Goal: Transaction & Acquisition: Purchase product/service

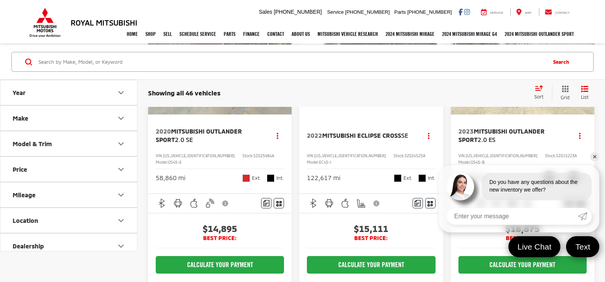
scroll to position [115, 0]
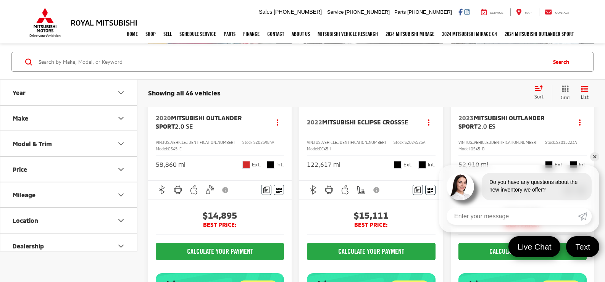
click at [594, 159] on link "✕" at bounding box center [594, 156] width 9 height 9
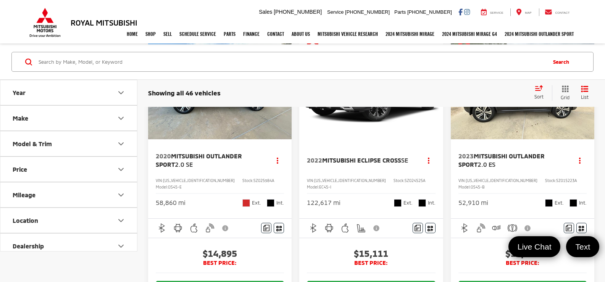
scroll to position [0, 0]
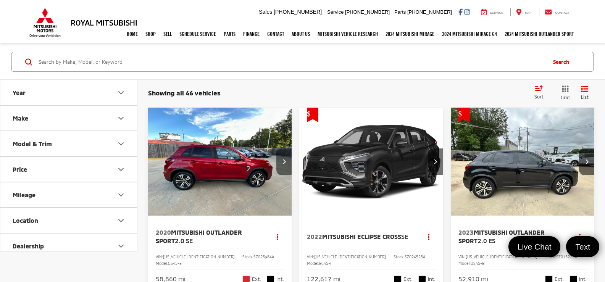
click at [285, 162] on icon "Next image" at bounding box center [284, 161] width 3 height 5
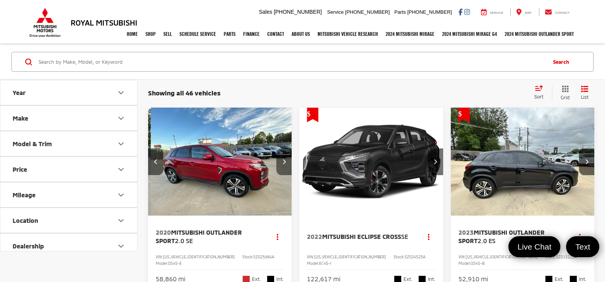
scroll to position [0, 145]
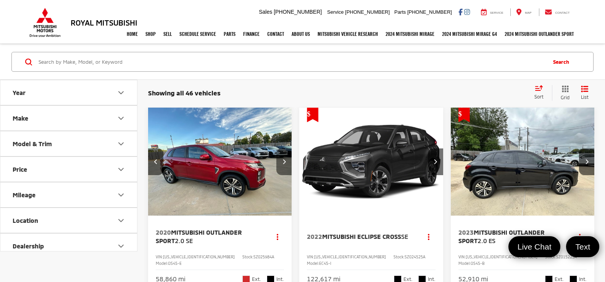
click at [285, 162] on icon "Next image" at bounding box center [284, 161] width 3 height 5
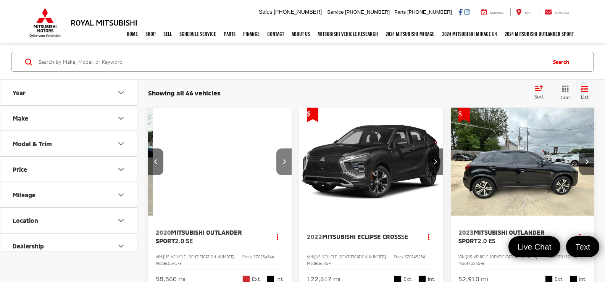
scroll to position [0, 290]
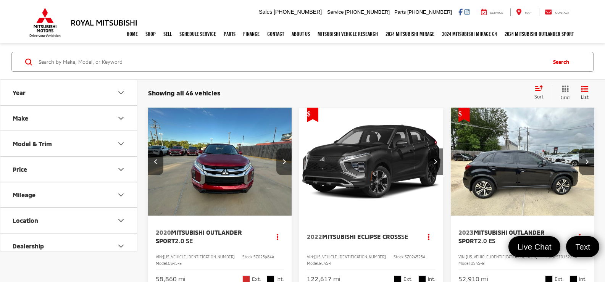
click at [285, 162] on icon "Next image" at bounding box center [284, 161] width 3 height 5
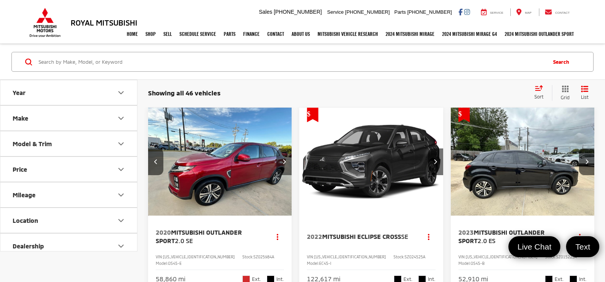
scroll to position [0, 435]
click at [285, 162] on icon "Next image" at bounding box center [284, 161] width 3 height 5
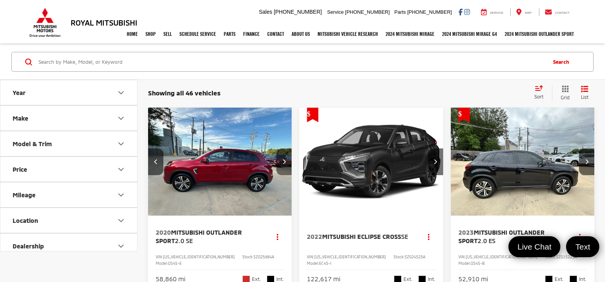
click at [285, 162] on icon "Next image" at bounding box center [284, 161] width 3 height 5
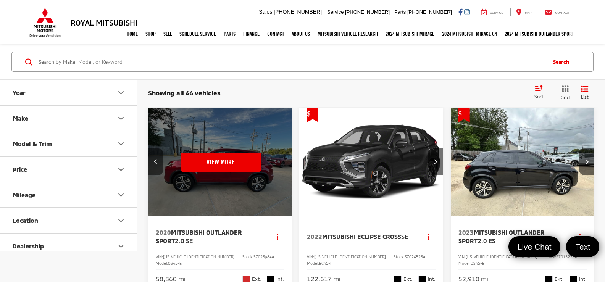
scroll to position [0, 725]
click at [243, 161] on button "View More" at bounding box center [220, 162] width 81 height 19
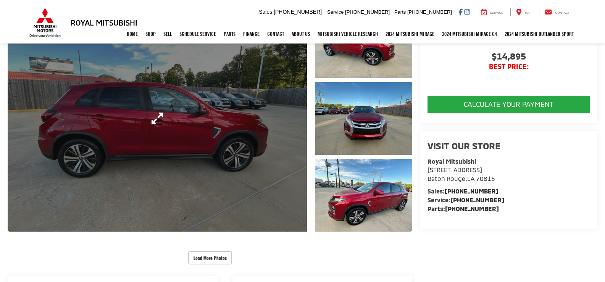
scroll to position [153, 0]
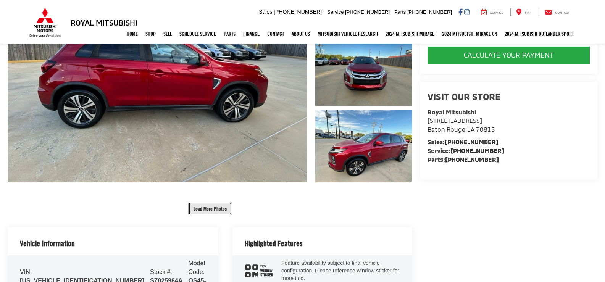
click at [207, 208] on button "Load More Photos" at bounding box center [210, 208] width 44 height 13
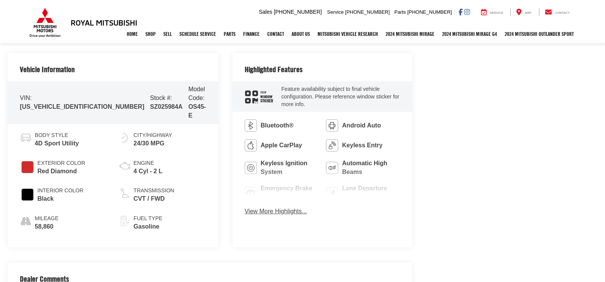
scroll to position [344, 0]
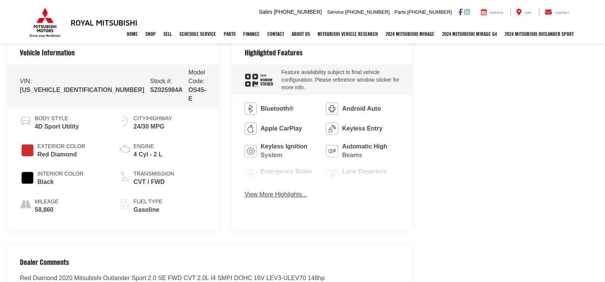
click at [281, 191] on button "View More Highlights..." at bounding box center [276, 195] width 62 height 9
click at [257, 191] on button "View More Highlights..." at bounding box center [276, 195] width 62 height 9
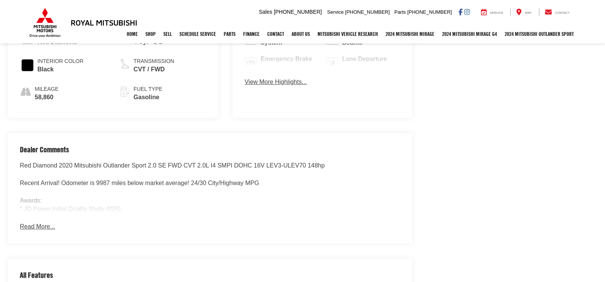
scroll to position [458, 0]
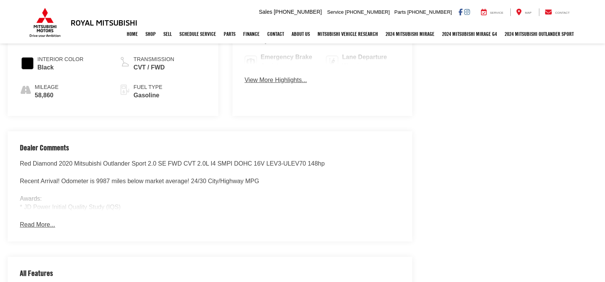
click at [44, 221] on button "Read More..." at bounding box center [37, 225] width 35 height 9
click at [27, 221] on button "Read More..." at bounding box center [37, 225] width 35 height 9
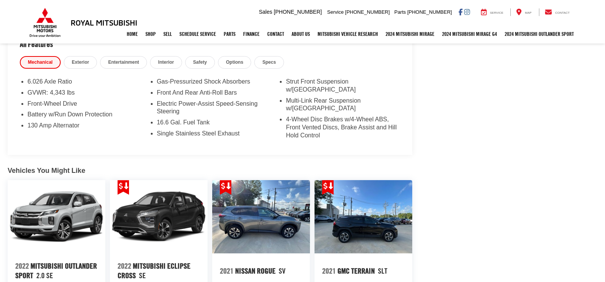
scroll to position [684, 0]
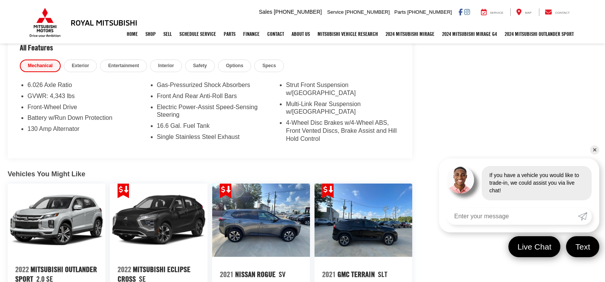
click at [595, 152] on link "✕" at bounding box center [594, 150] width 9 height 9
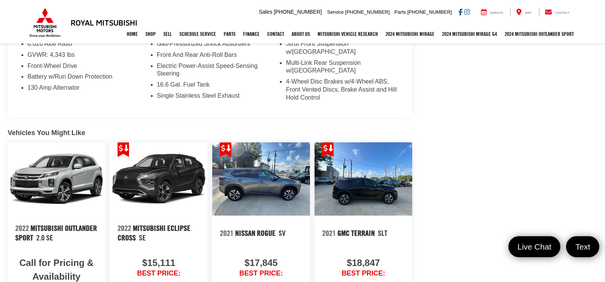
scroll to position [722, 0]
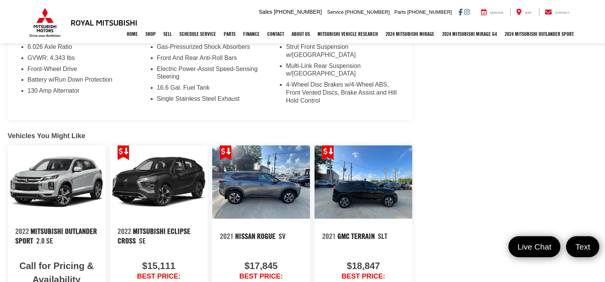
click at [259, 150] on img at bounding box center [261, 182] width 98 height 73
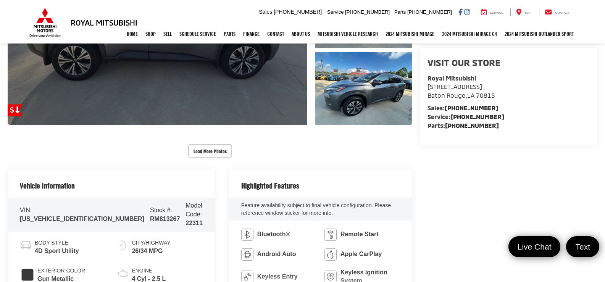
scroll to position [229, 0]
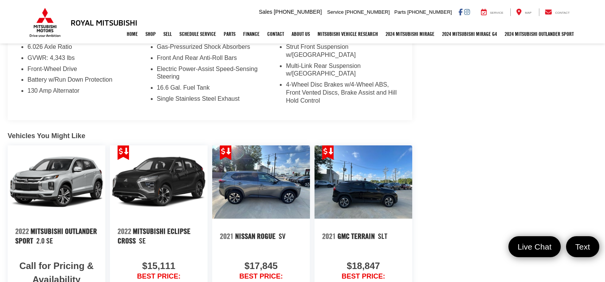
click at [354, 171] on img at bounding box center [364, 182] width 98 height 73
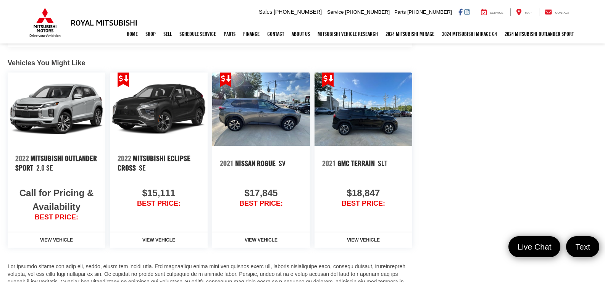
scroll to position [792, 0]
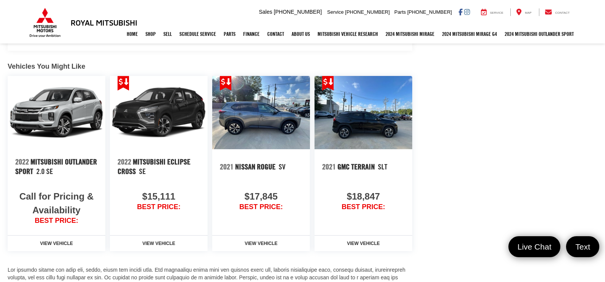
click at [47, 106] on img at bounding box center [57, 112] width 98 height 73
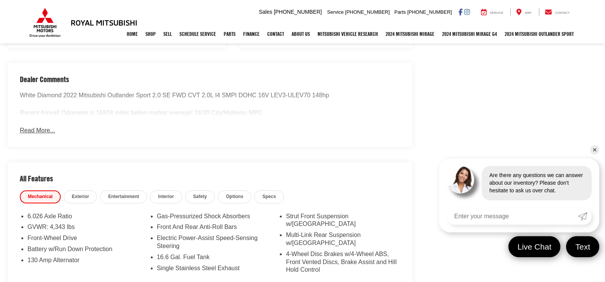
scroll to position [535, 0]
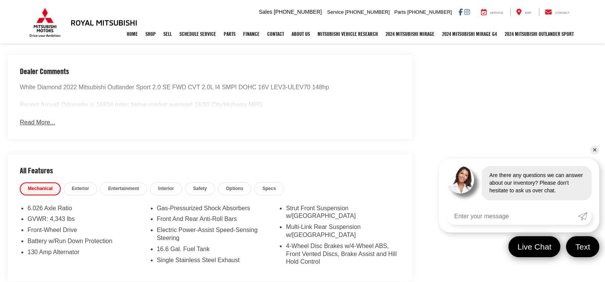
click at [45, 118] on button "Read More..." at bounding box center [37, 122] width 35 height 9
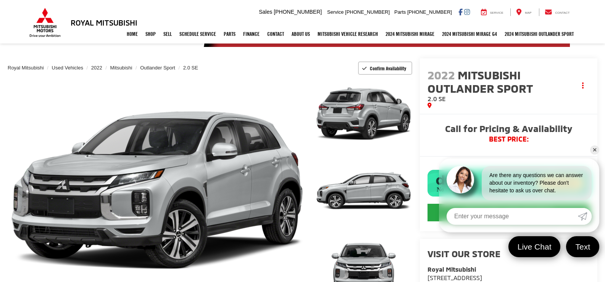
scroll to position [0, 0]
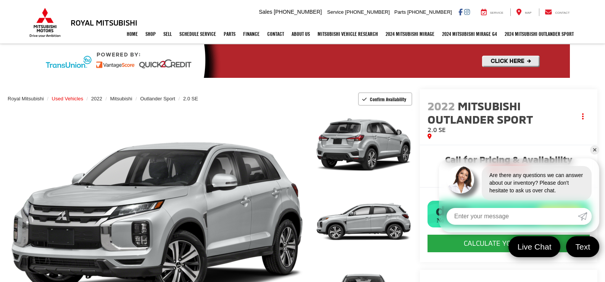
click at [71, 97] on span "Used Vehicles" at bounding box center [67, 99] width 31 height 6
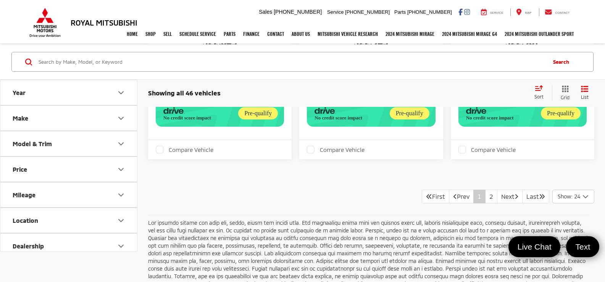
scroll to position [2788, 0]
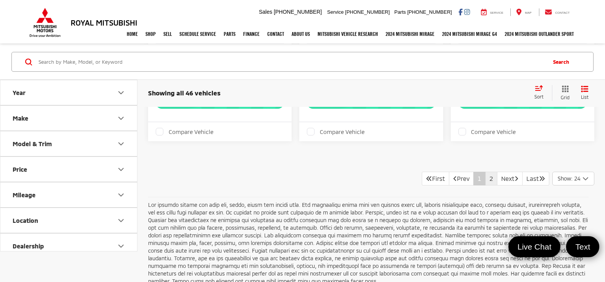
click at [485, 172] on link "2" at bounding box center [491, 179] width 12 height 14
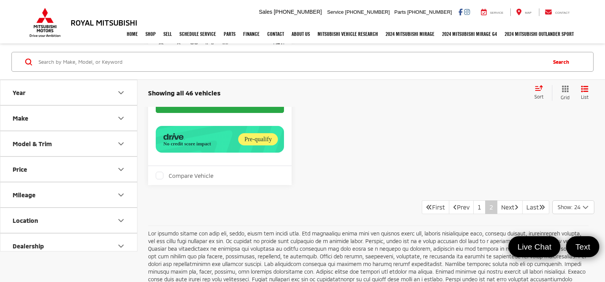
scroll to position [2748, 0]
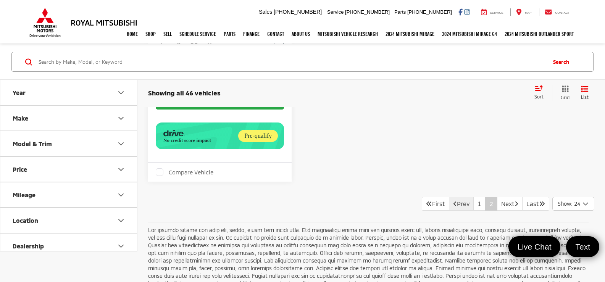
click at [453, 197] on link "Prev" at bounding box center [461, 204] width 25 height 14
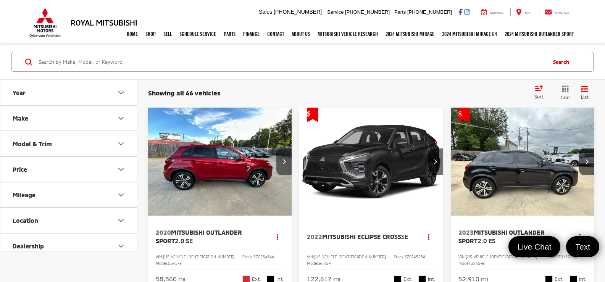
click at [280, 163] on button "Next image" at bounding box center [284, 162] width 15 height 27
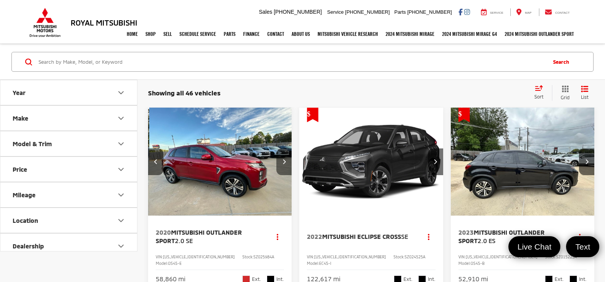
scroll to position [0, 145]
click at [280, 163] on button "Next image" at bounding box center [284, 162] width 15 height 27
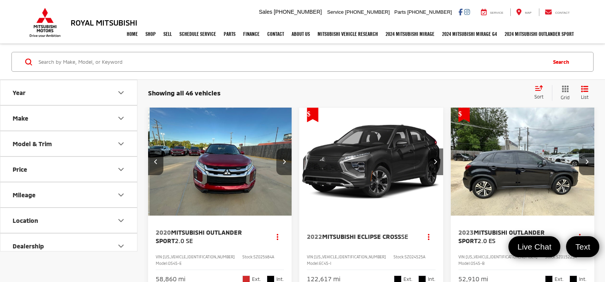
scroll to position [0, 290]
click at [280, 163] on button "Next image" at bounding box center [284, 162] width 15 height 27
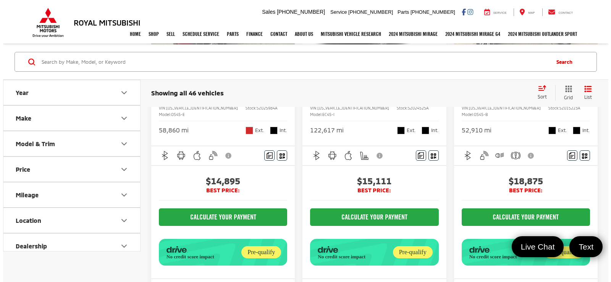
scroll to position [153, 0]
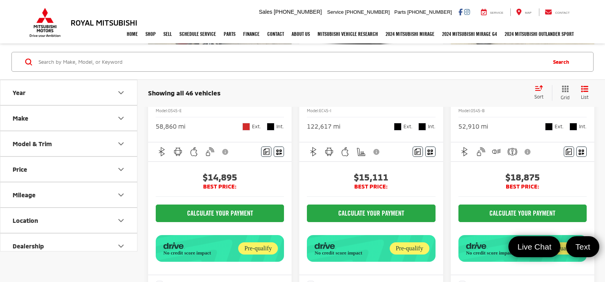
click at [249, 243] on div "Pre-qualify" at bounding box center [258, 249] width 40 height 12
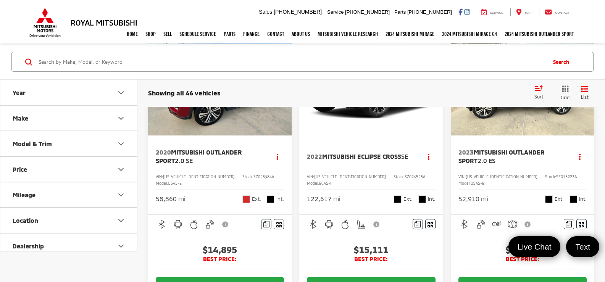
scroll to position [76, 0]
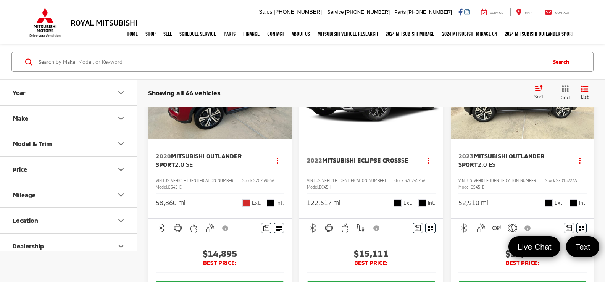
click at [121, 194] on icon "Mileage" at bounding box center [120, 195] width 9 height 9
click at [121, 194] on icon "Mileage" at bounding box center [121, 195] width 5 height 2
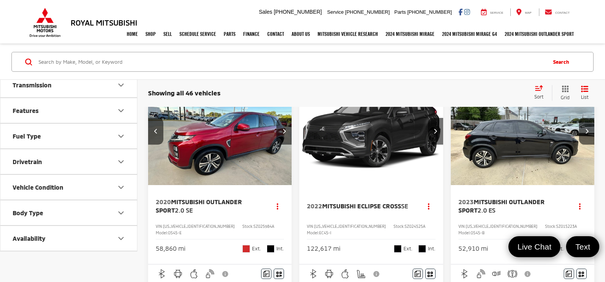
scroll to position [0, 0]
